Goal: Task Accomplishment & Management: Use online tool/utility

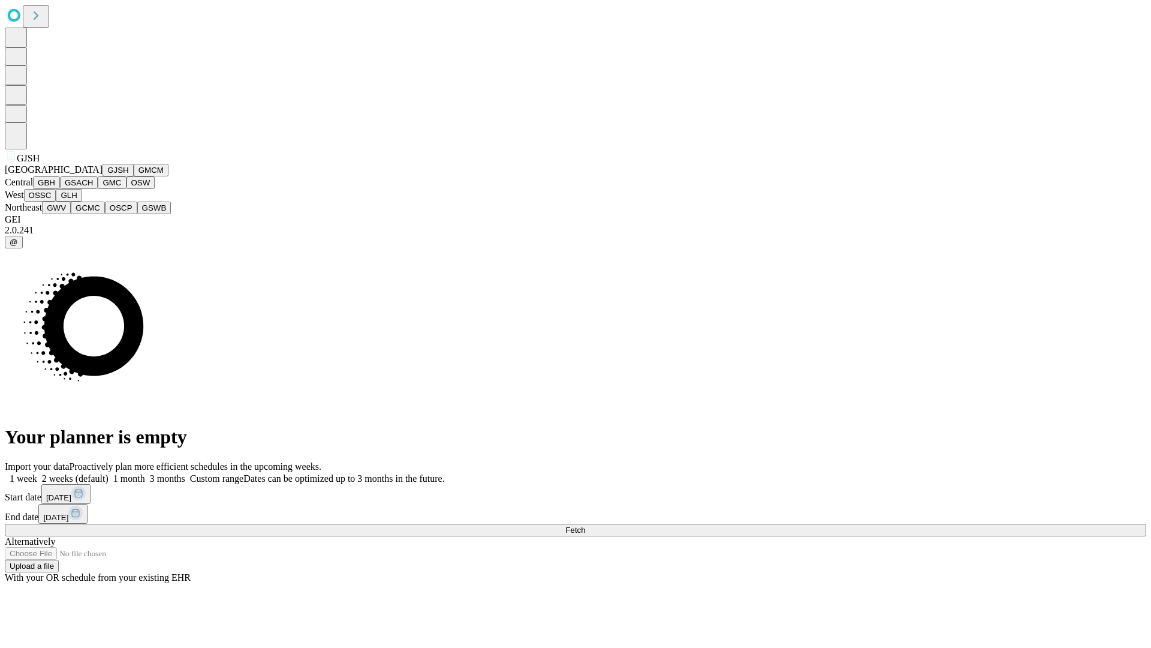
click at [103, 176] on button "GJSH" at bounding box center [118, 170] width 31 height 13
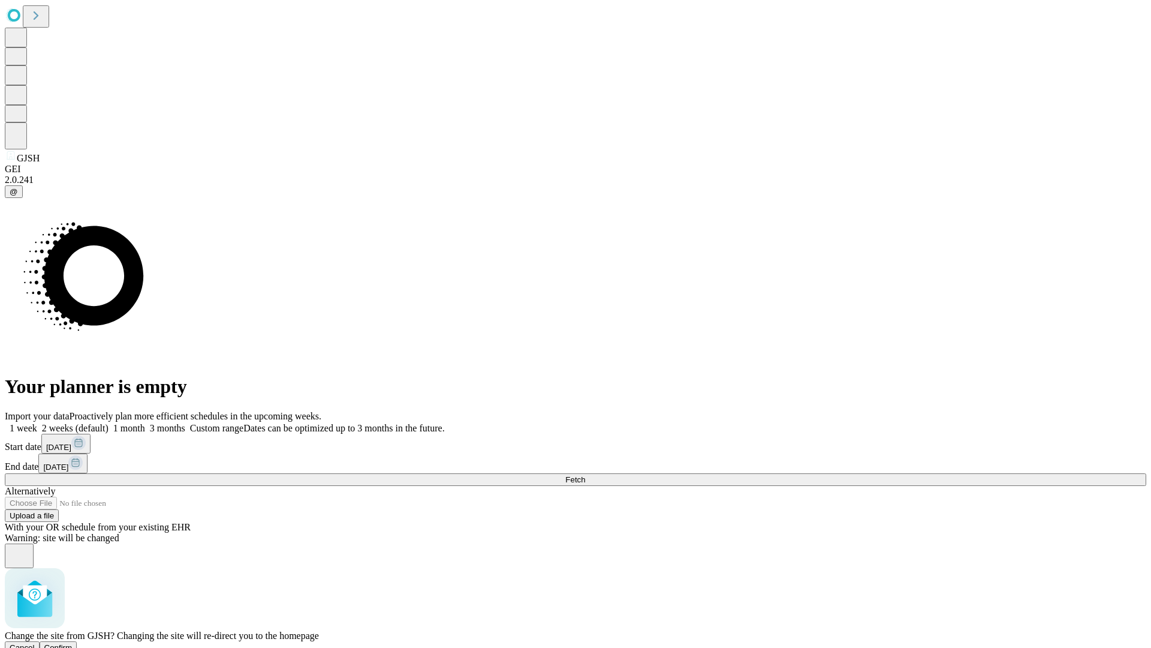
click at [73, 643] on span "Confirm" at bounding box center [58, 647] width 28 height 9
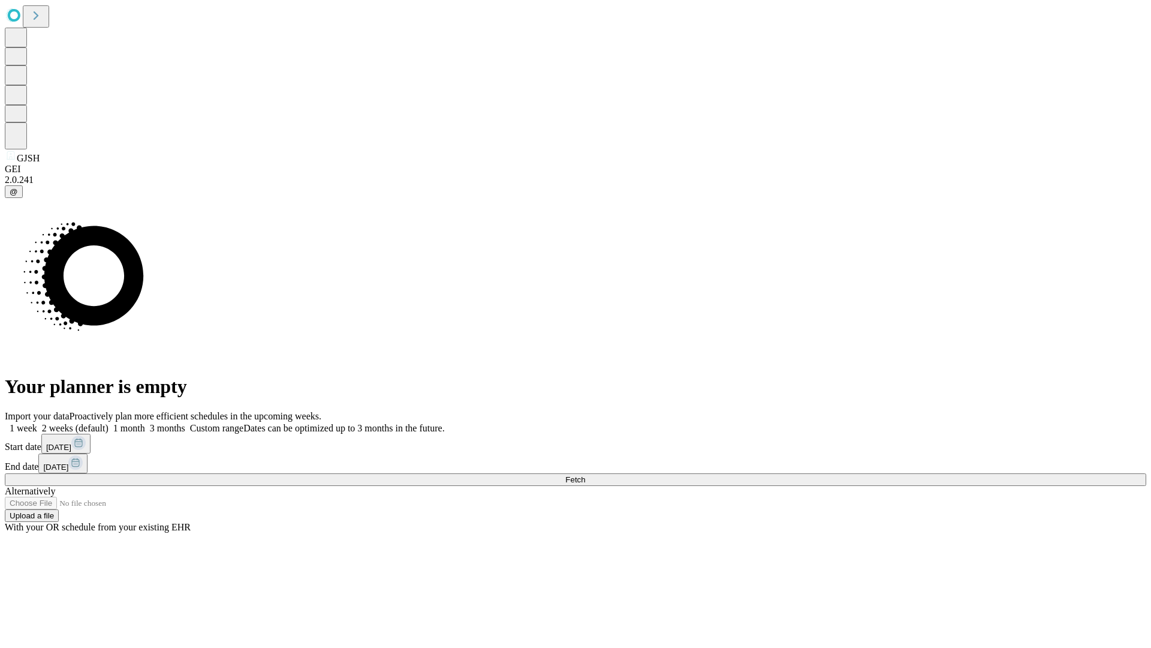
click at [37, 423] on label "1 week" at bounding box center [21, 428] width 32 height 10
click at [585, 475] on span "Fetch" at bounding box center [575, 479] width 20 height 9
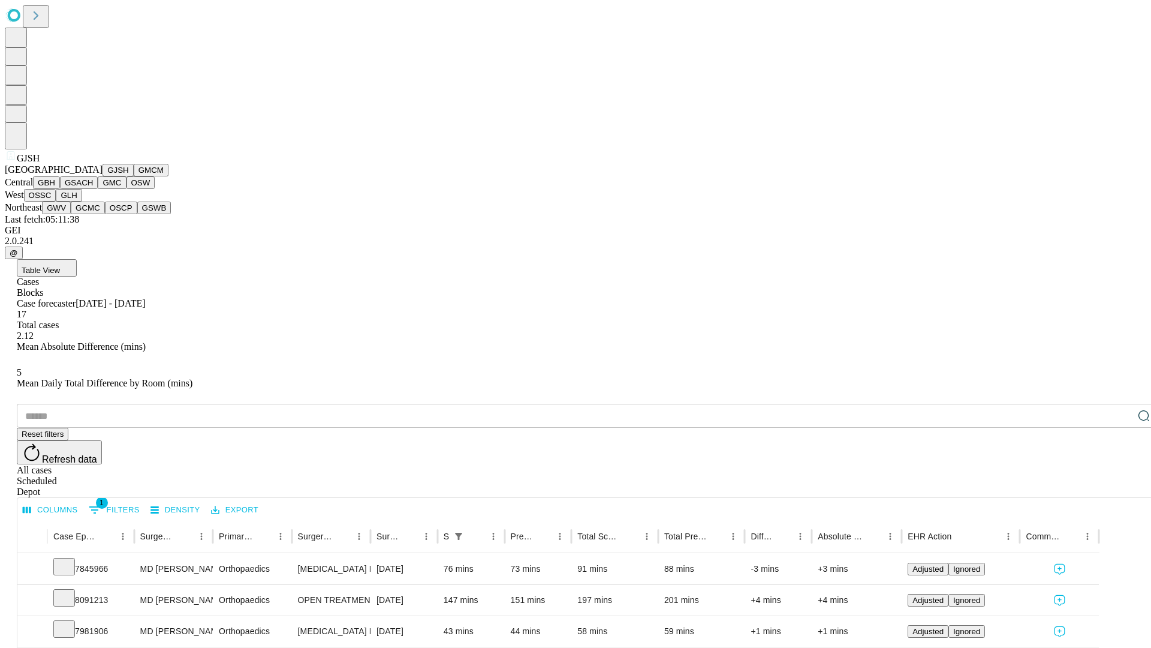
click at [134, 176] on button "GMCM" at bounding box center [151, 170] width 35 height 13
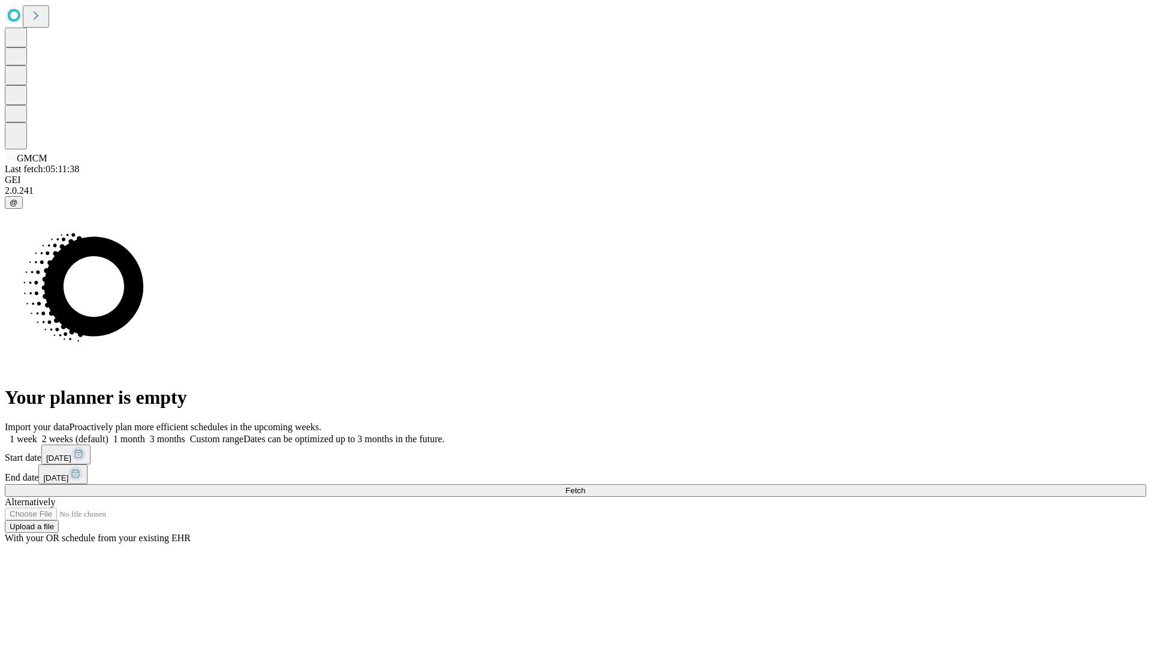
click at [37, 434] on label "1 week" at bounding box center [21, 439] width 32 height 10
click at [585, 486] on span "Fetch" at bounding box center [575, 490] width 20 height 9
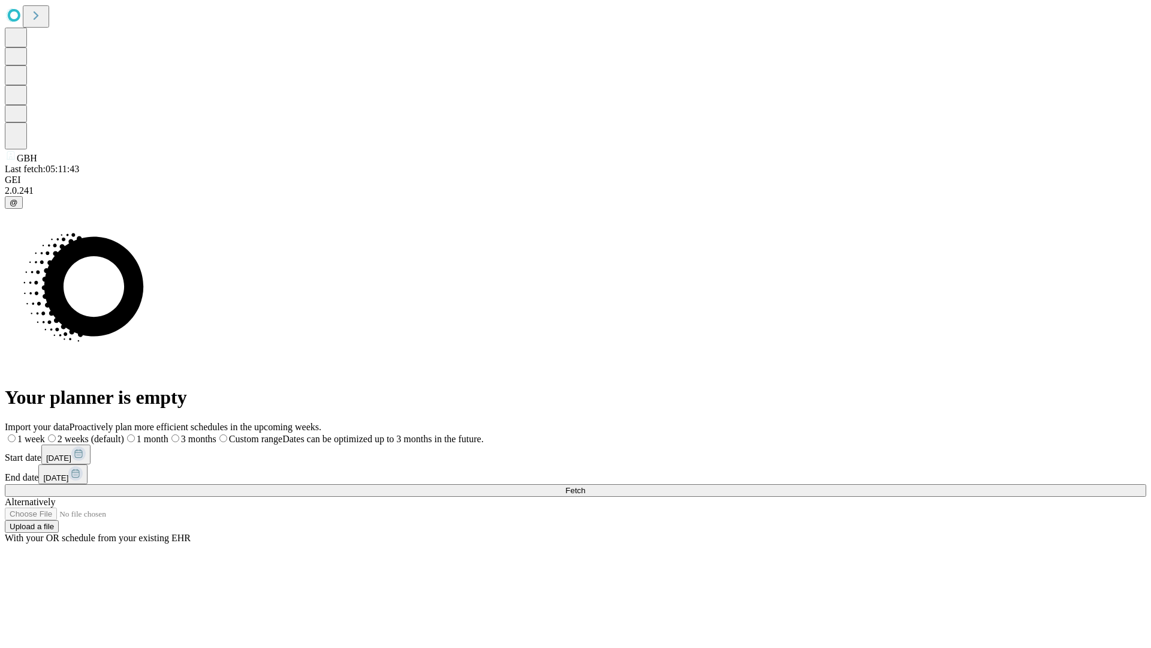
click at [45, 434] on label "1 week" at bounding box center [25, 439] width 40 height 10
click at [585, 486] on span "Fetch" at bounding box center [575, 490] width 20 height 9
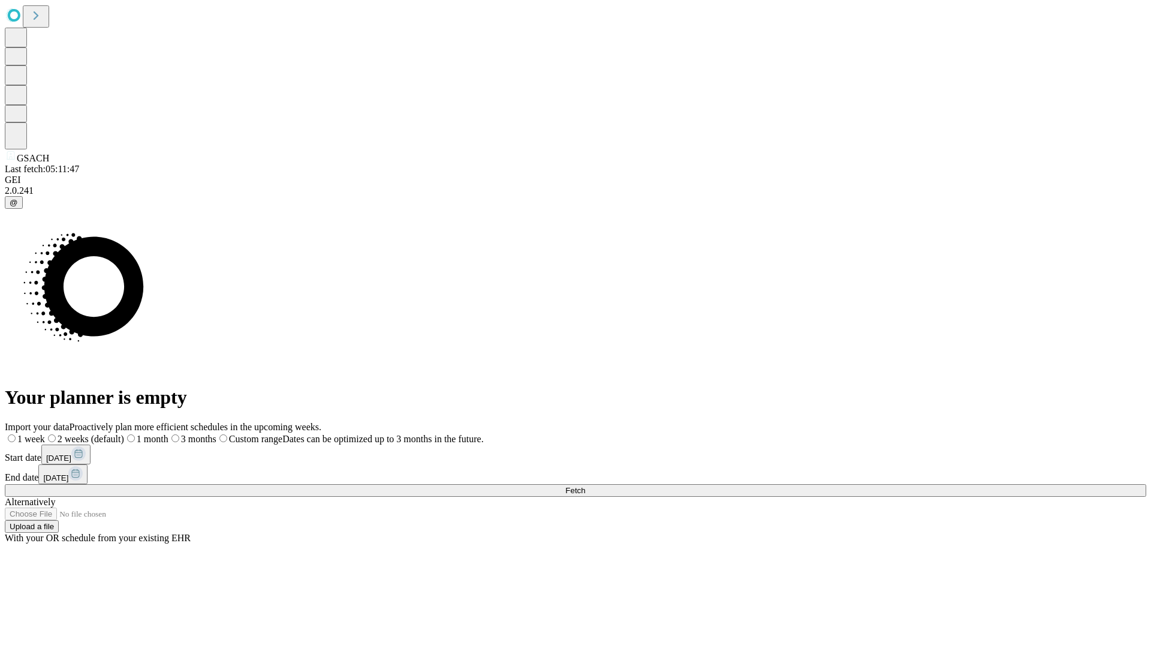
click at [45, 434] on label "1 week" at bounding box center [25, 439] width 40 height 10
click at [585, 486] on span "Fetch" at bounding box center [575, 490] width 20 height 9
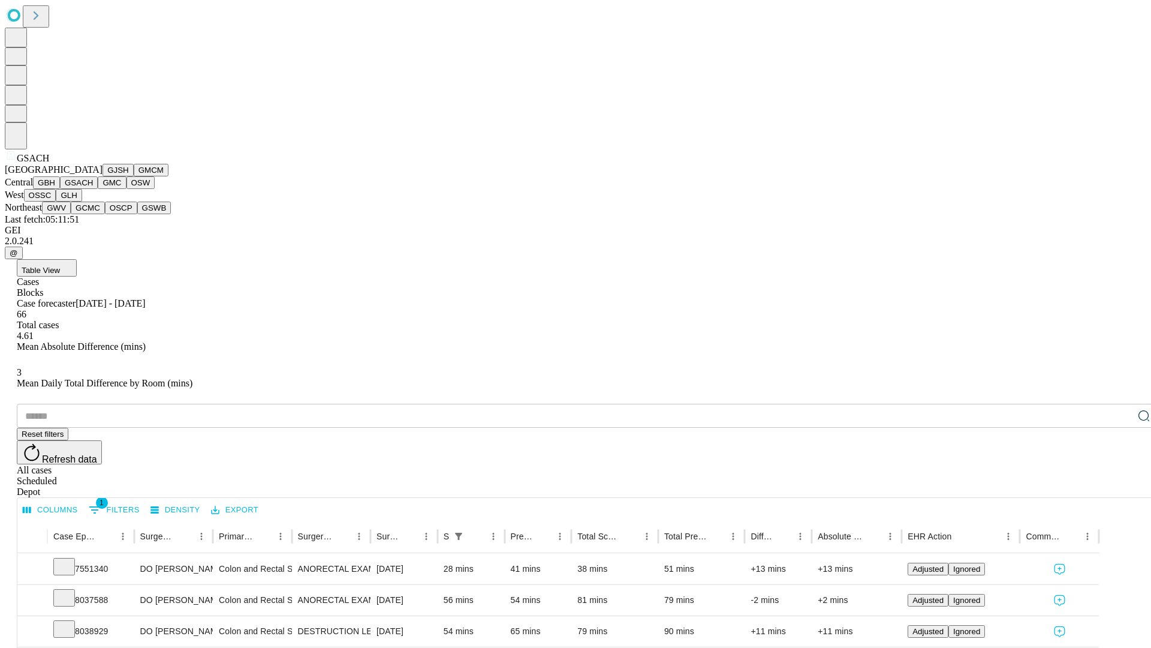
click at [98, 189] on button "GMC" at bounding box center [112, 182] width 28 height 13
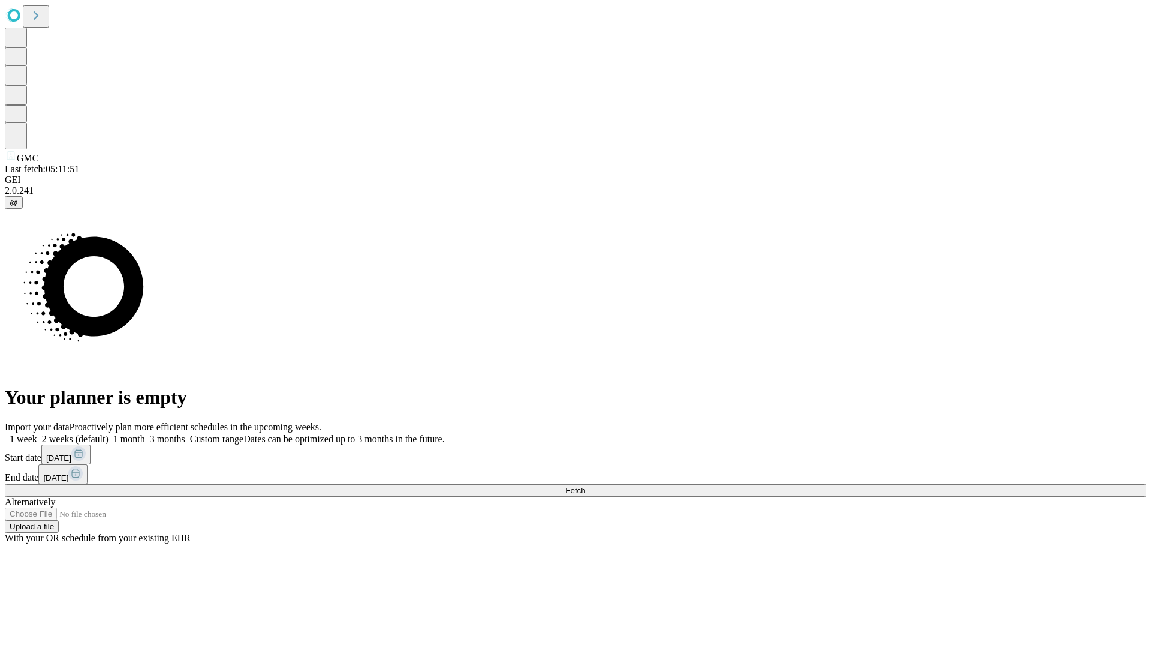
click at [37, 434] on label "1 week" at bounding box center [21, 439] width 32 height 10
click at [585, 486] on span "Fetch" at bounding box center [575, 490] width 20 height 9
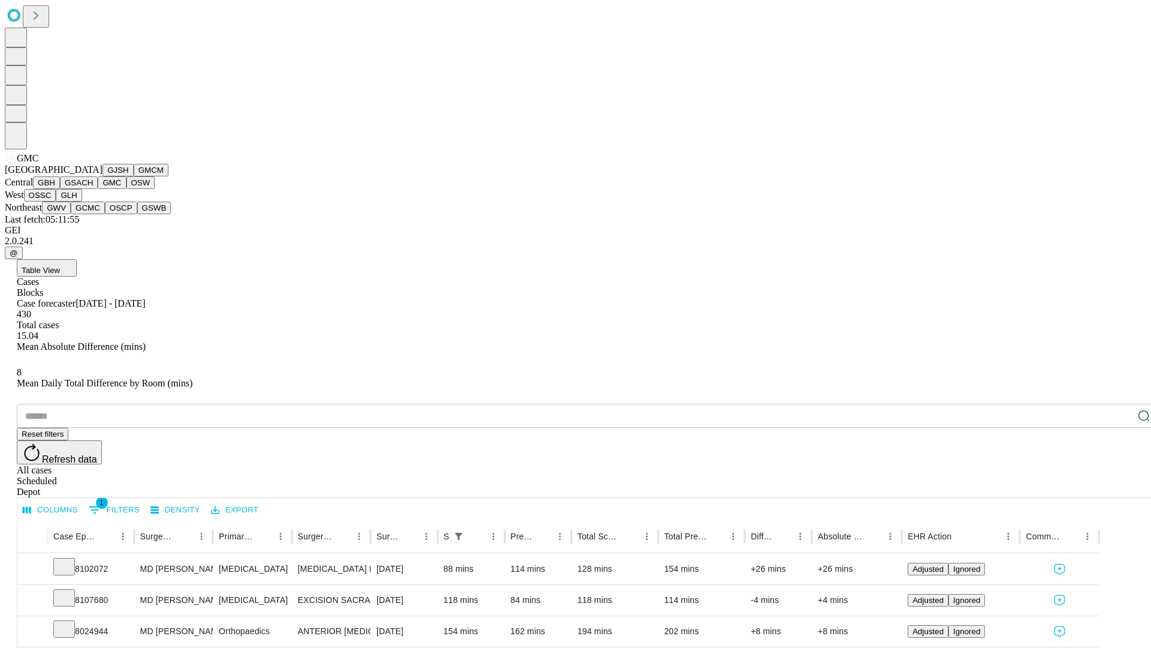
click at [127, 189] on button "OSW" at bounding box center [141, 182] width 29 height 13
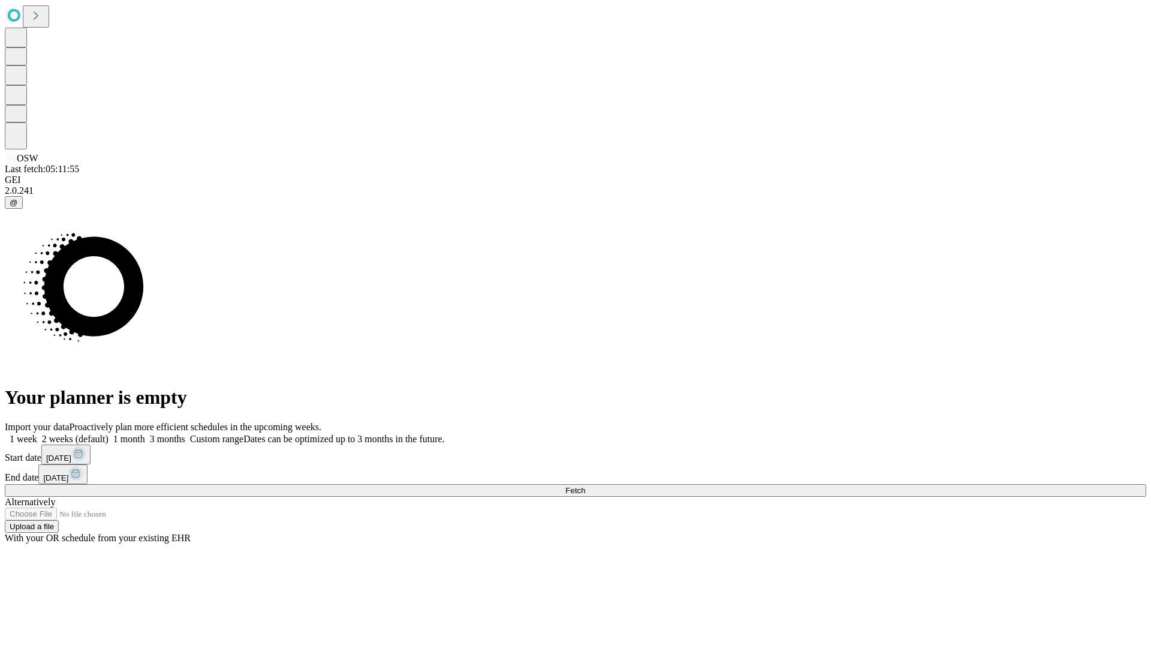
click at [37, 434] on label "1 week" at bounding box center [21, 439] width 32 height 10
click at [585, 486] on span "Fetch" at bounding box center [575, 490] width 20 height 9
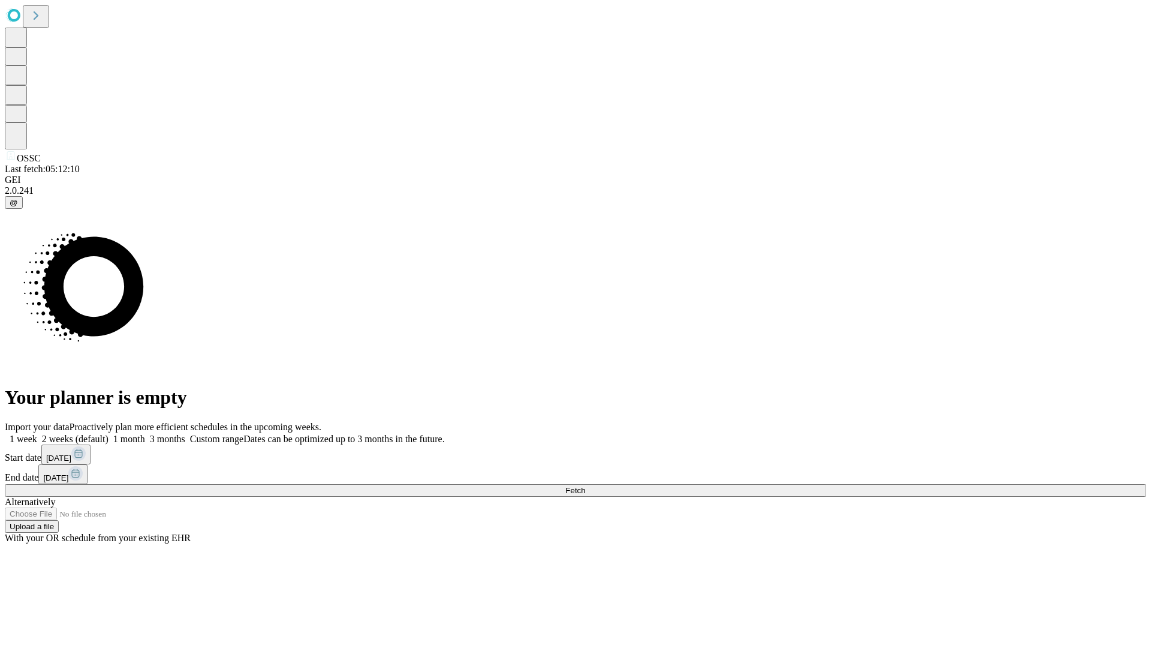
click at [37, 434] on label "1 week" at bounding box center [21, 439] width 32 height 10
click at [585, 486] on span "Fetch" at bounding box center [575, 490] width 20 height 9
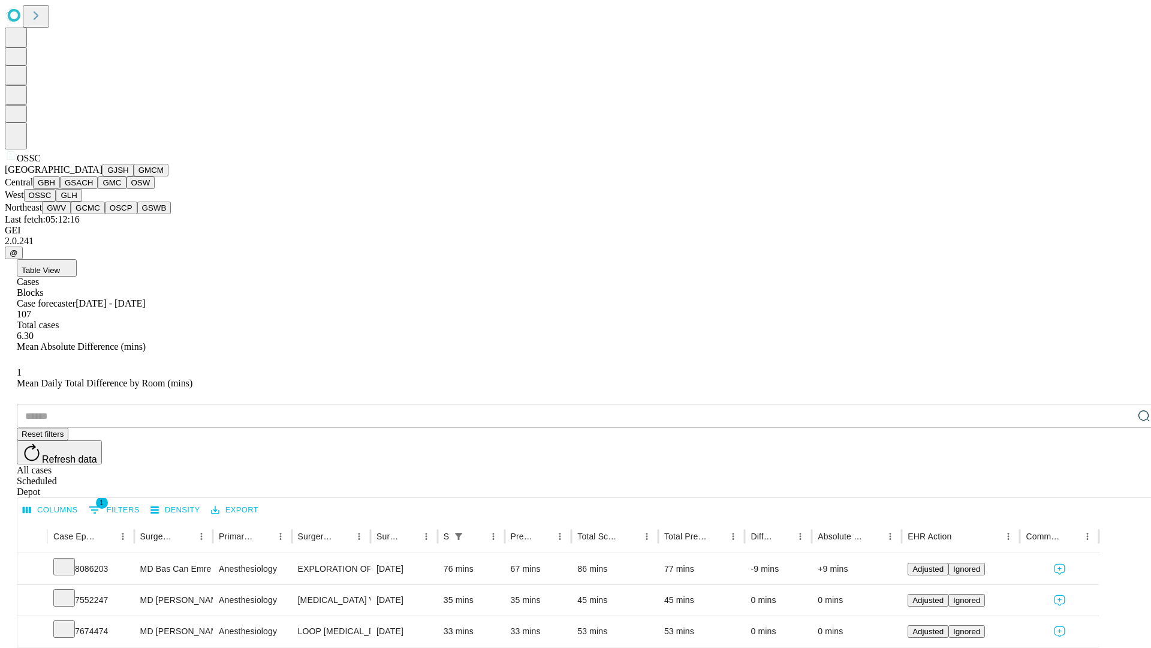
click at [82, 201] on button "GLH" at bounding box center [69, 195] width 26 height 13
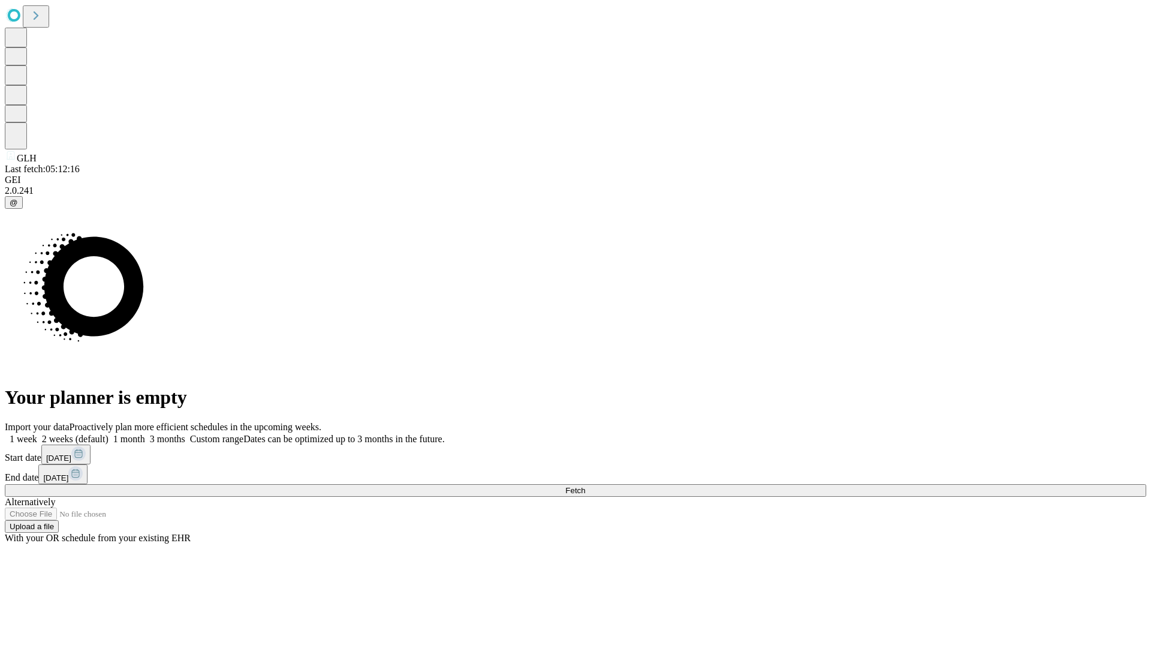
click at [37, 434] on label "1 week" at bounding box center [21, 439] width 32 height 10
click at [585, 486] on span "Fetch" at bounding box center [575, 490] width 20 height 9
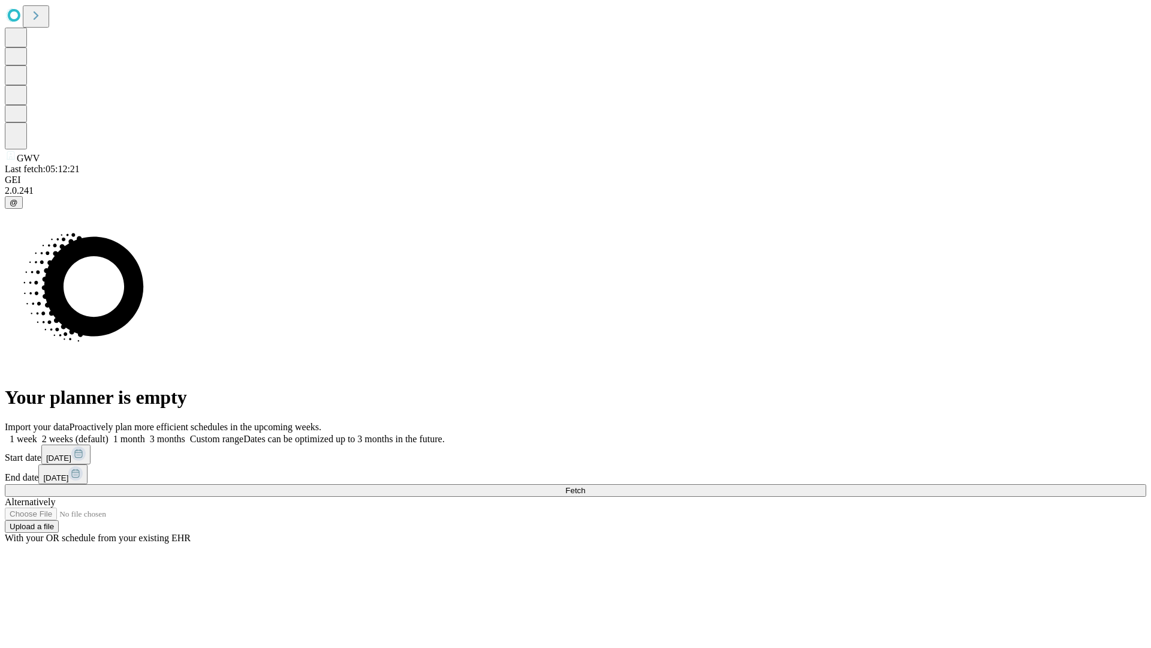
click at [37, 434] on label "1 week" at bounding box center [21, 439] width 32 height 10
click at [585, 486] on span "Fetch" at bounding box center [575, 490] width 20 height 9
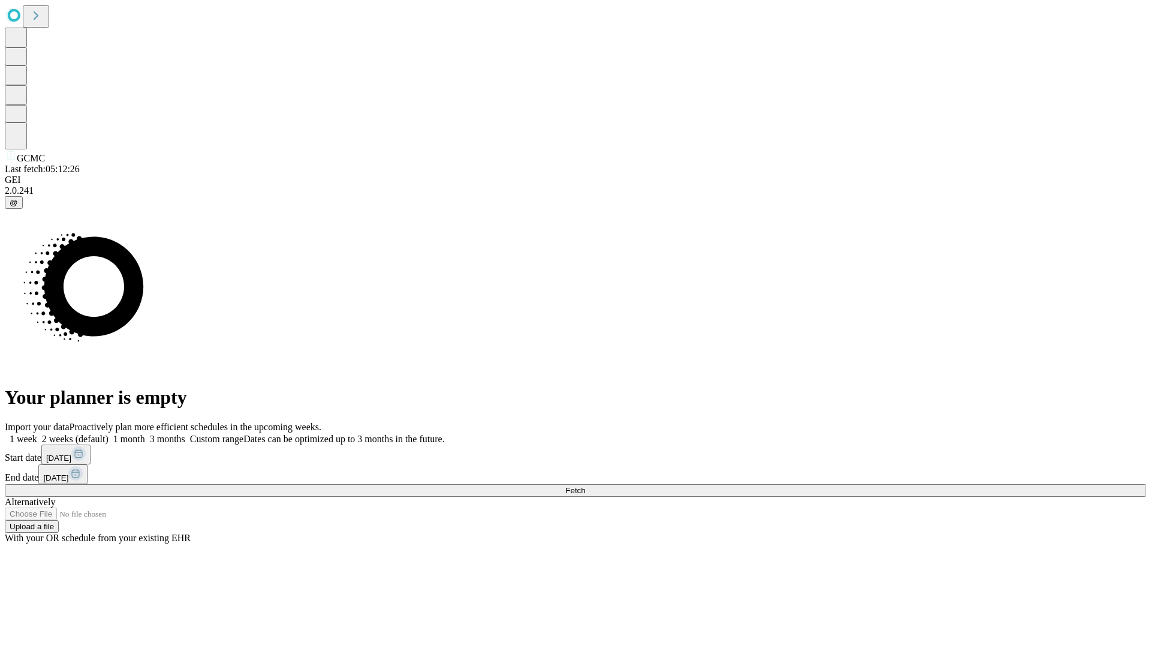
click at [37, 434] on label "1 week" at bounding box center [21, 439] width 32 height 10
click at [585, 486] on span "Fetch" at bounding box center [575, 490] width 20 height 9
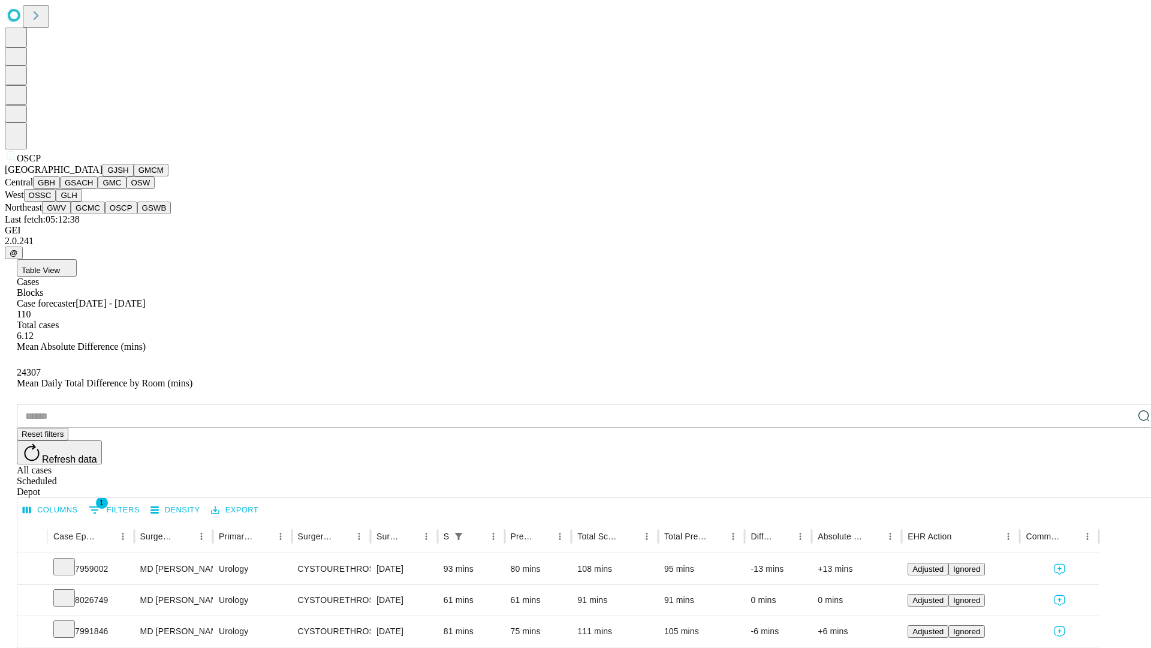
click at [137, 214] on button "GSWB" at bounding box center [154, 207] width 34 height 13
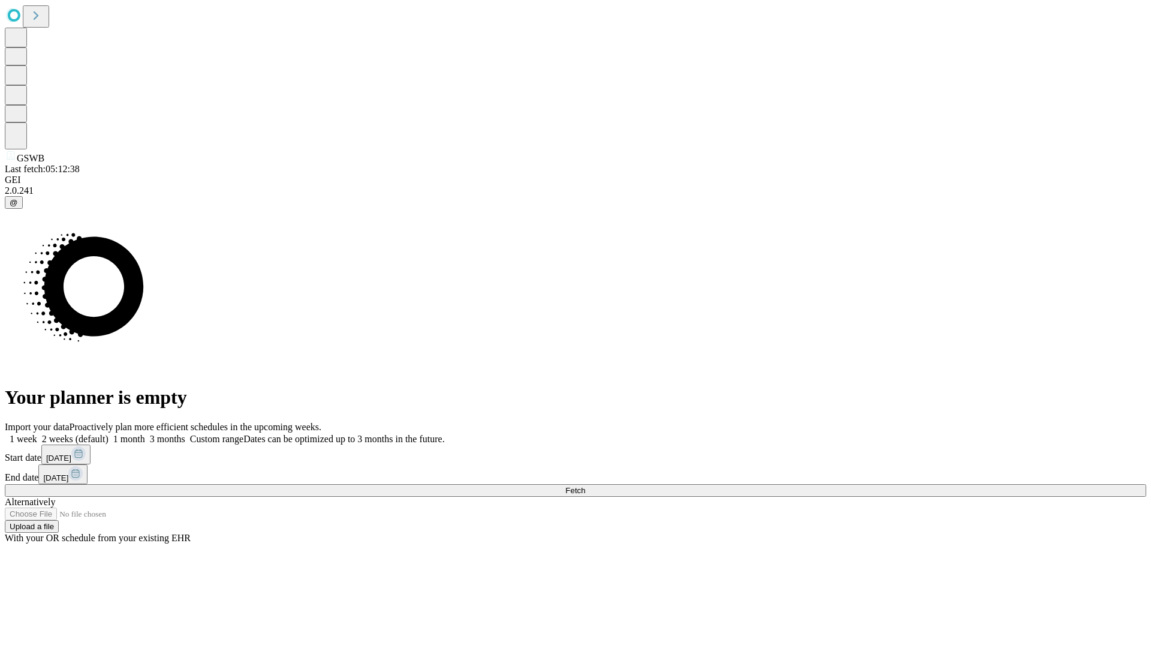
click at [37, 434] on label "1 week" at bounding box center [21, 439] width 32 height 10
click at [585, 486] on span "Fetch" at bounding box center [575, 490] width 20 height 9
